Goal: Find specific page/section: Locate item on page

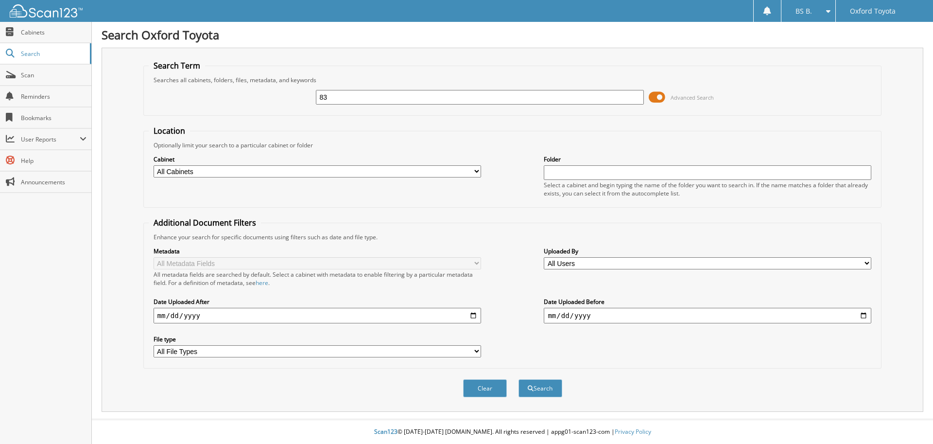
type input "8"
type input "6083517"
click at [518, 379] on button "Search" at bounding box center [540, 388] width 44 height 18
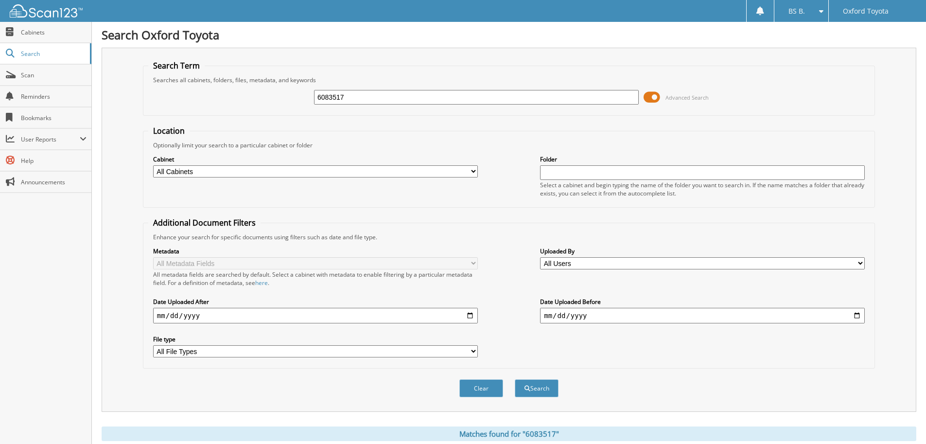
click at [646, 99] on span at bounding box center [651, 97] width 17 height 15
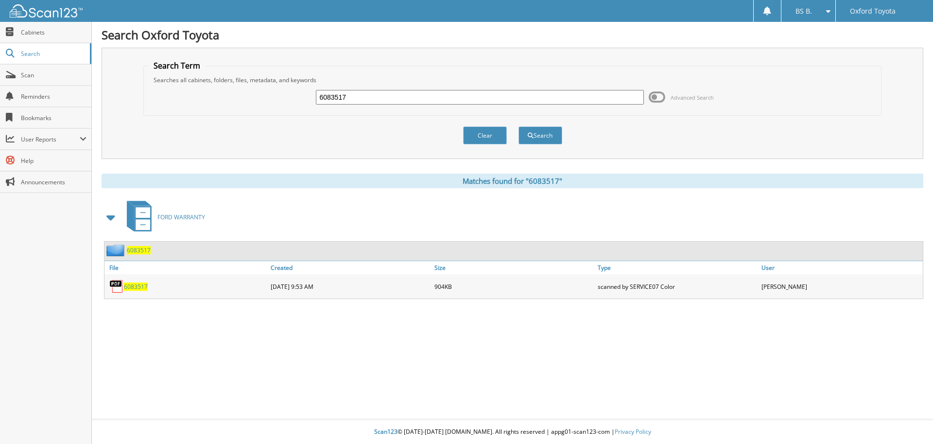
click at [137, 285] on span "6083517" at bounding box center [136, 286] width 24 height 8
